Goal: Task Accomplishment & Management: Use online tool/utility

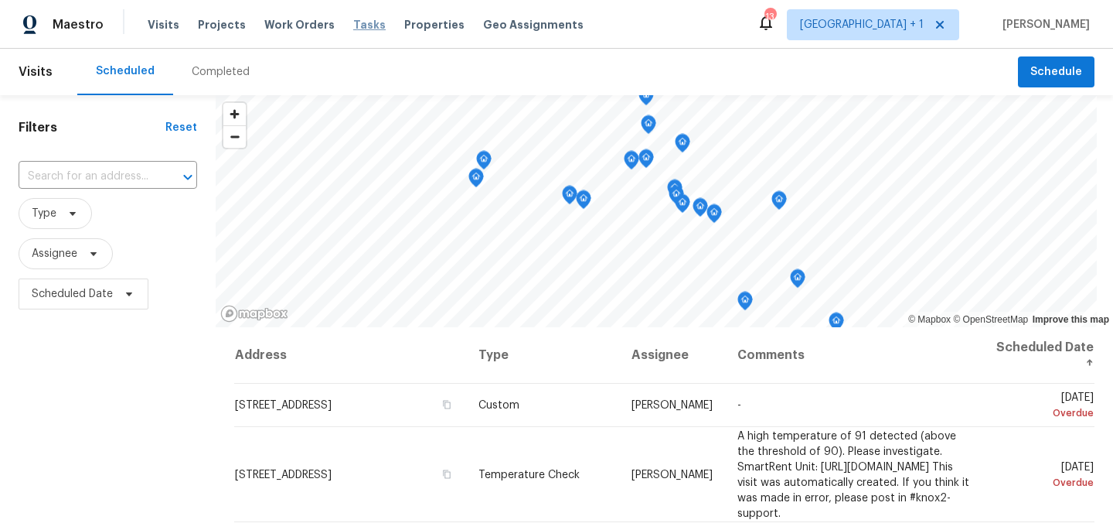
click at [353, 22] on span "Tasks" at bounding box center [369, 24] width 32 height 11
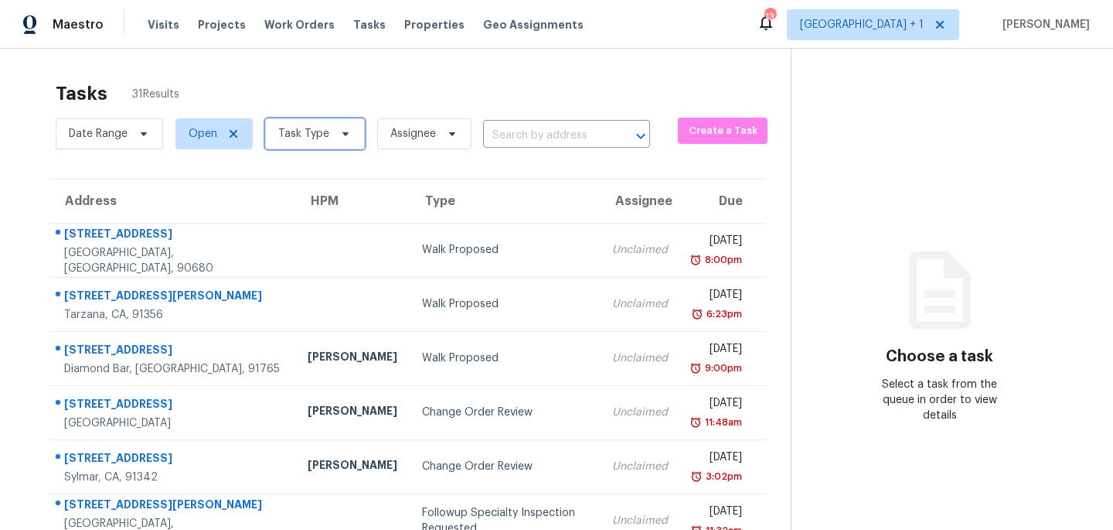
click at [313, 133] on span "Task Type" at bounding box center [303, 133] width 51 height 15
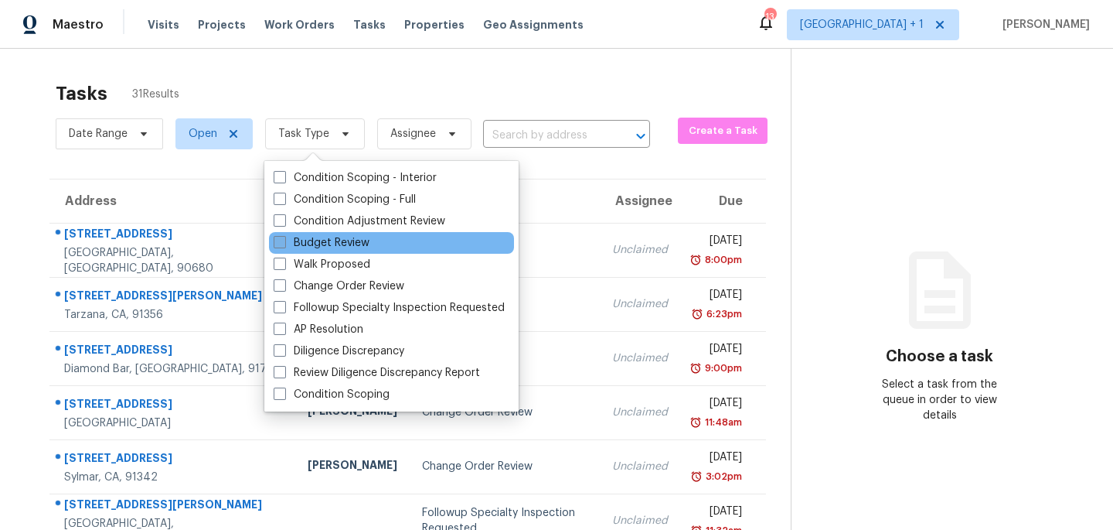
click at [278, 244] on span at bounding box center [280, 242] width 12 height 12
click at [278, 244] on input "Budget Review" at bounding box center [279, 240] width 10 height 10
checkbox input "true"
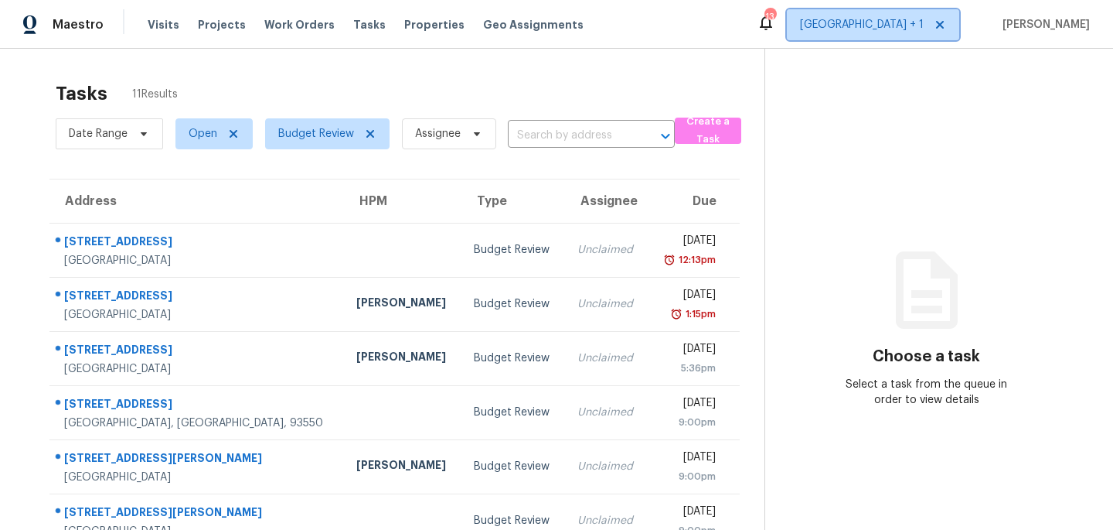
click at [867, 28] on span "[GEOGRAPHIC_DATA] + 1" at bounding box center [862, 24] width 124 height 15
click at [550, 70] on div "Tasks 11 Results Date Range Open Budget Review Assignee ​ Create a Task Address…" at bounding box center [556, 427] width 1113 height 757
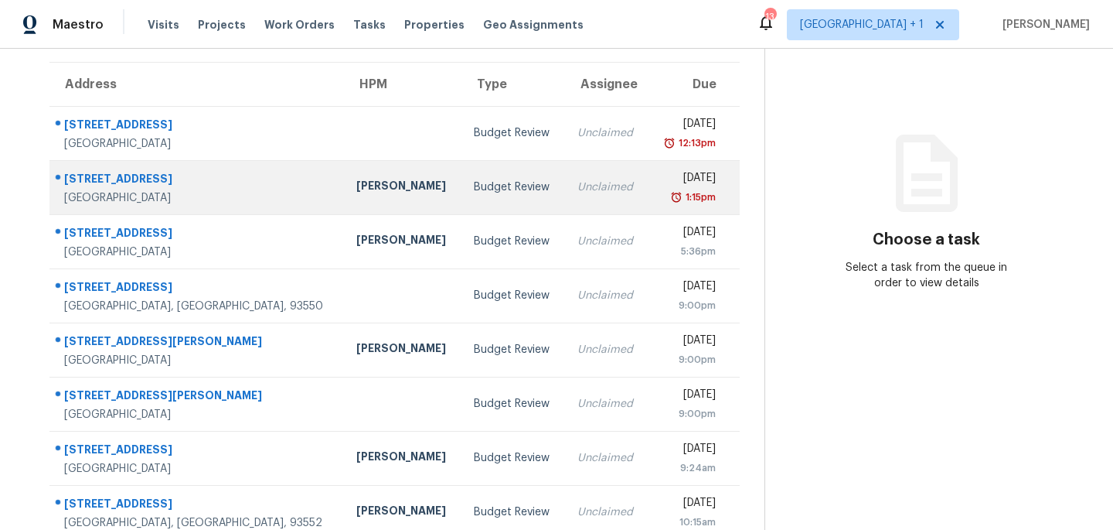
scroll to position [32, 0]
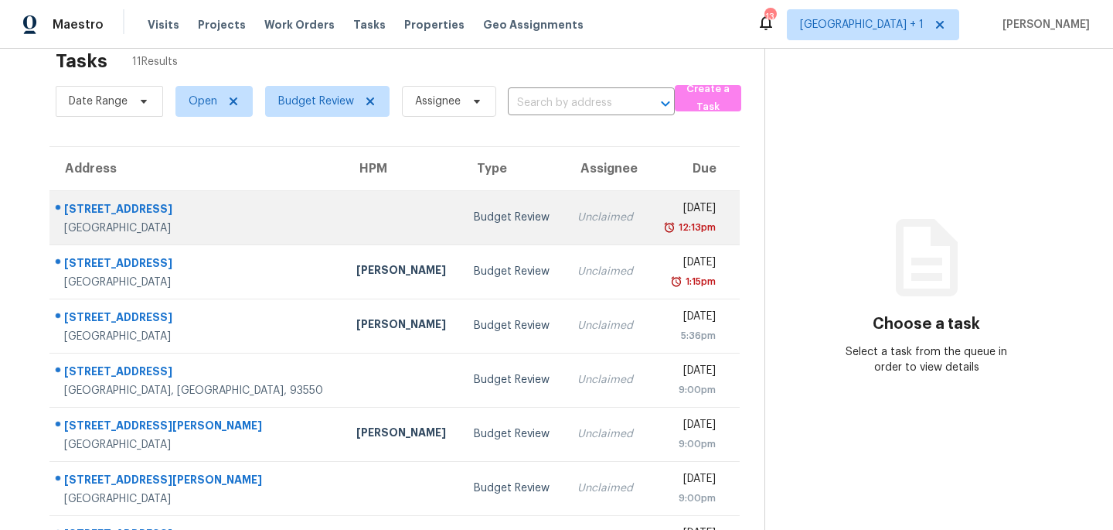
click at [485, 209] on td "Budget Review" at bounding box center [514, 217] width 104 height 54
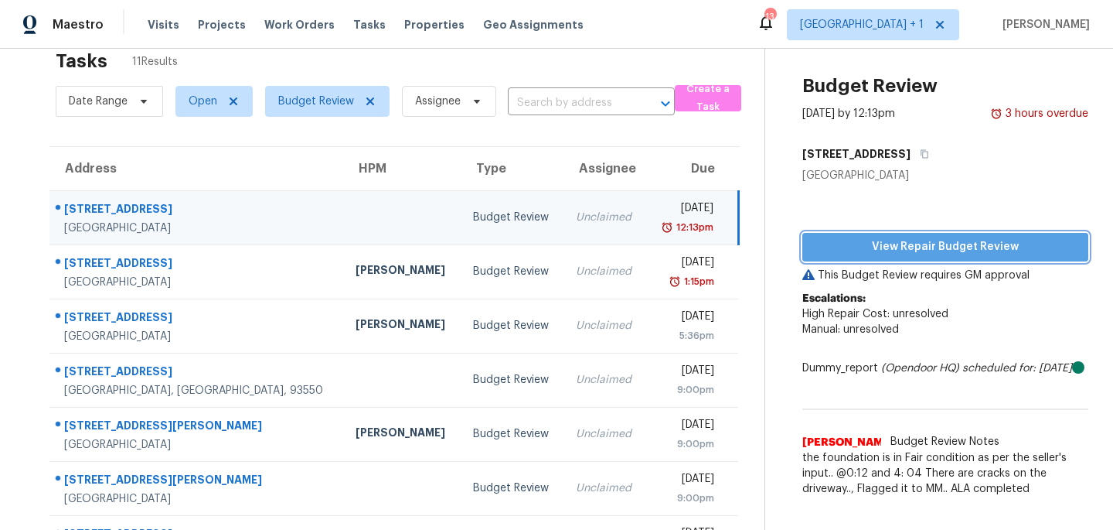
click at [914, 247] on span "View Repair Budget Review" at bounding box center [945, 246] width 261 height 19
